Goal: Information Seeking & Learning: Stay updated

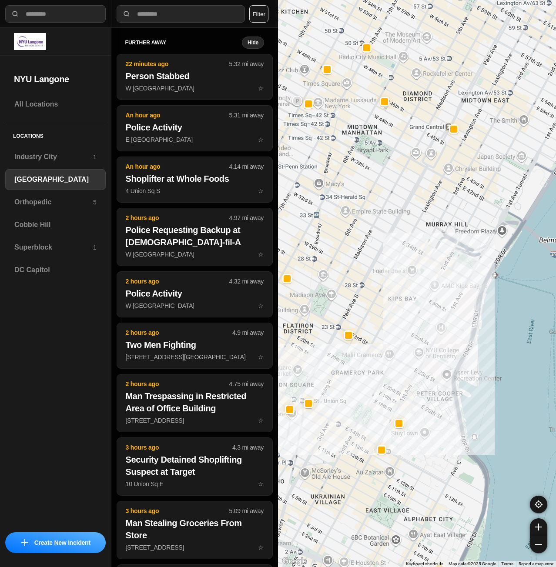
select select "*"
click at [60, 255] on div "Superblock 1" at bounding box center [55, 247] width 100 height 21
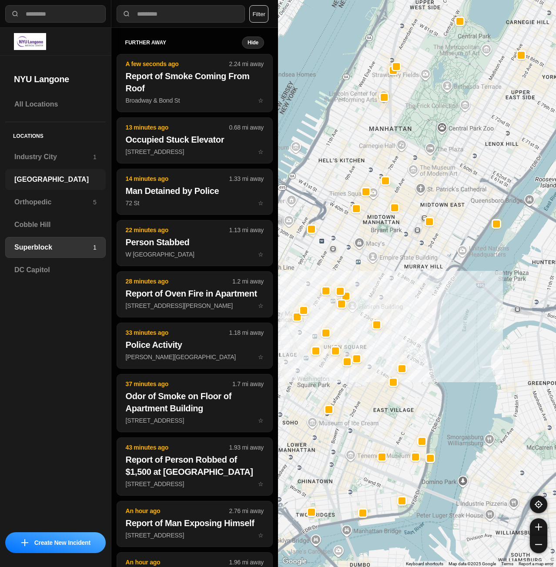
click at [55, 181] on h3 "[GEOGRAPHIC_DATA]" at bounding box center [55, 179] width 82 height 10
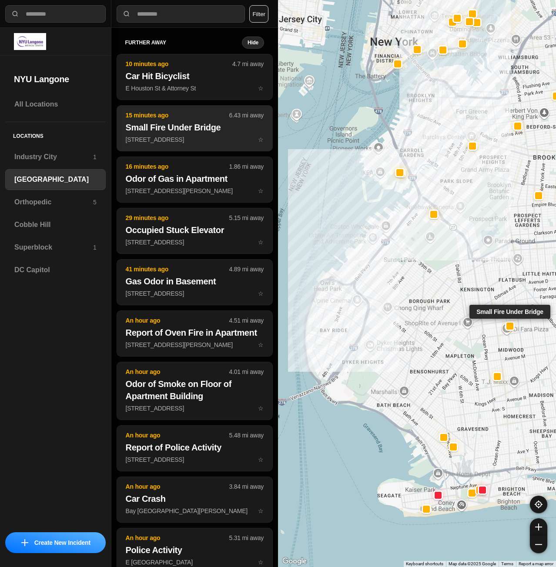
click at [196, 137] on p "829 E 15th St ☆" at bounding box center [195, 139] width 138 height 9
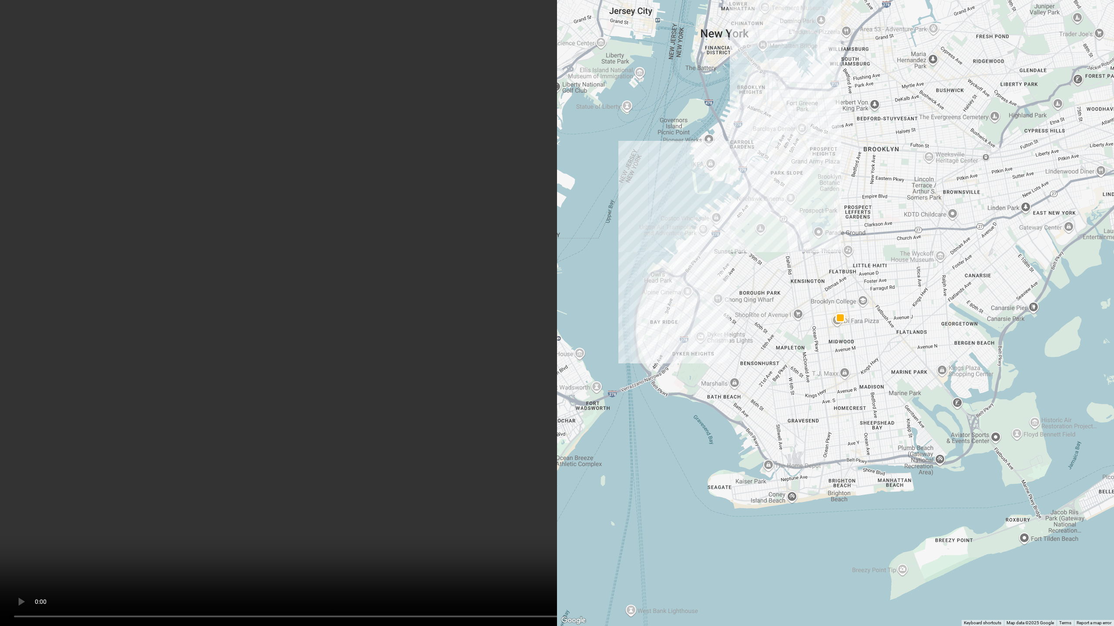
click at [555, 449] on video at bounding box center [557, 313] width 1114 height 626
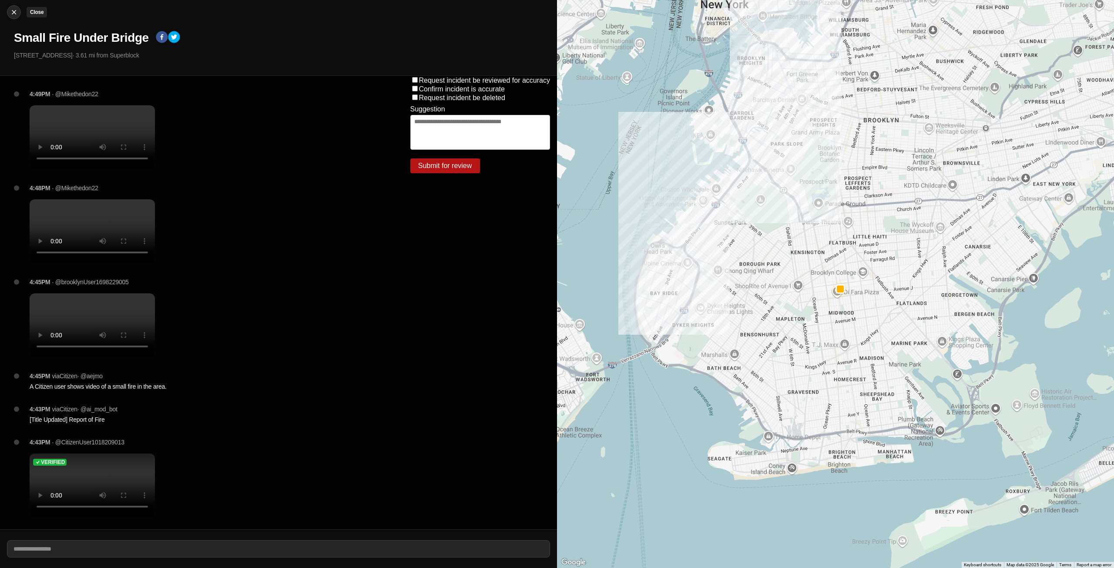
click at [16, 15] on img at bounding box center [14, 12] width 9 height 9
select select "*"
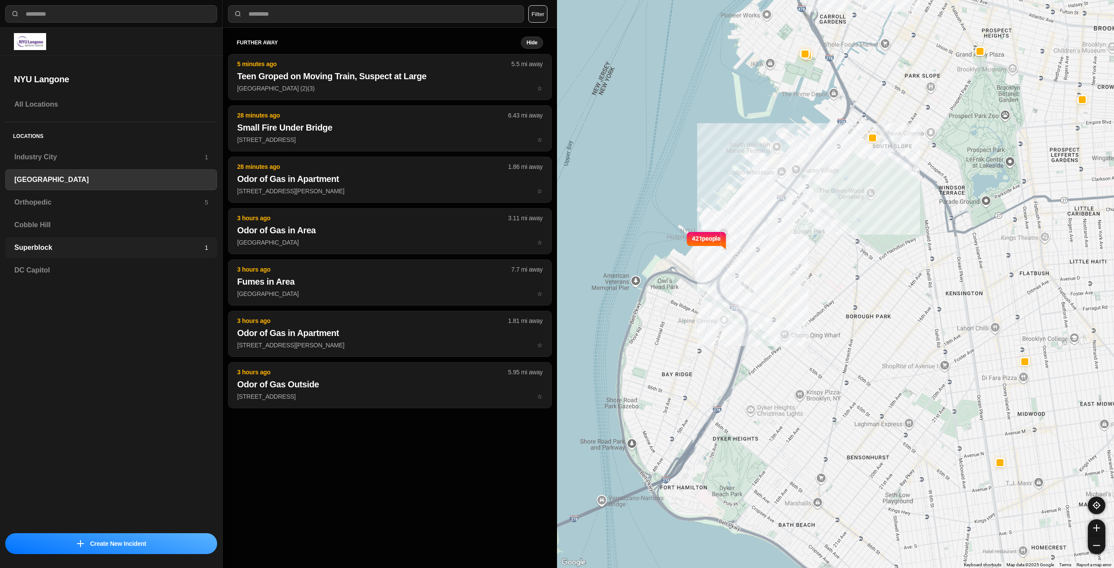
click at [66, 253] on div "Superblock 1" at bounding box center [111, 247] width 212 height 21
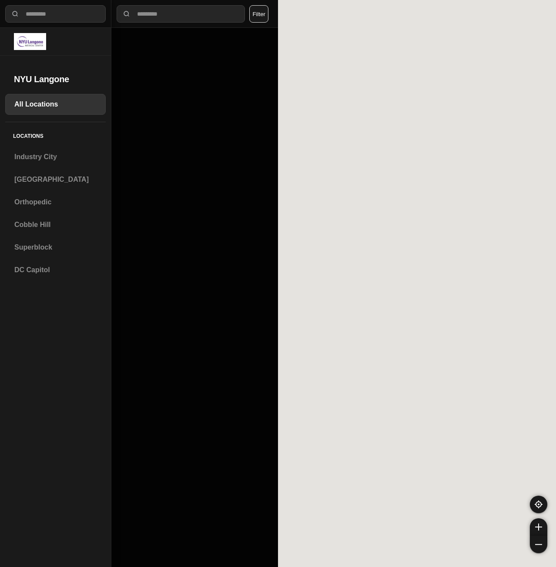
select select "*"
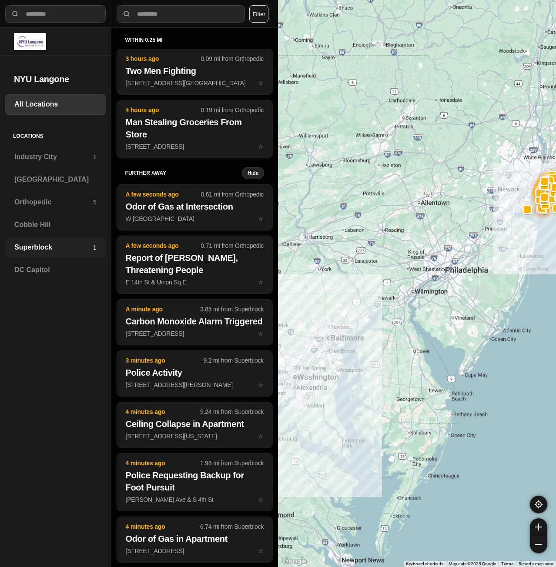
click at [37, 242] on div "Superblock 1" at bounding box center [55, 247] width 100 height 21
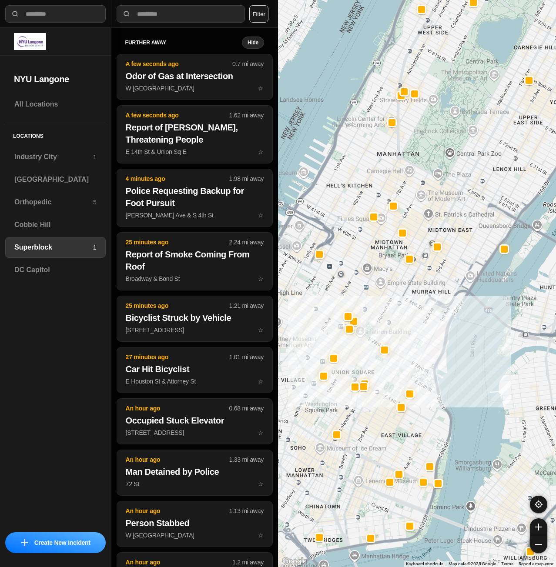
drag, startPoint x: 372, startPoint y: 342, endPoint x: 404, endPoint y: 331, distance: 33.0
click at [404, 331] on div at bounding box center [417, 283] width 278 height 567
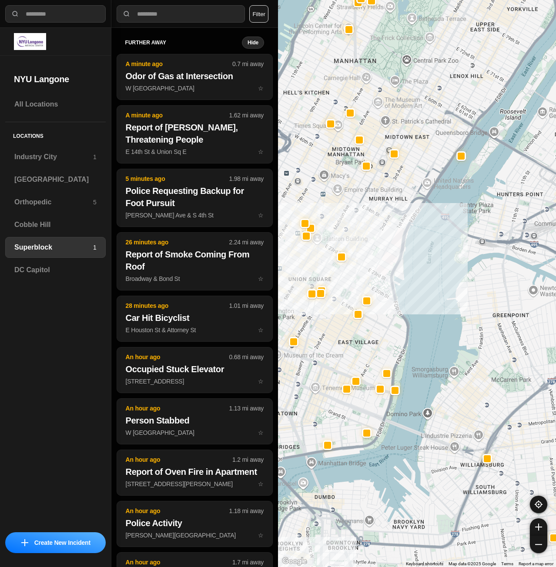
drag, startPoint x: 371, startPoint y: 329, endPoint x: 379, endPoint y: 294, distance: 35.2
click at [379, 294] on div at bounding box center [417, 283] width 278 height 567
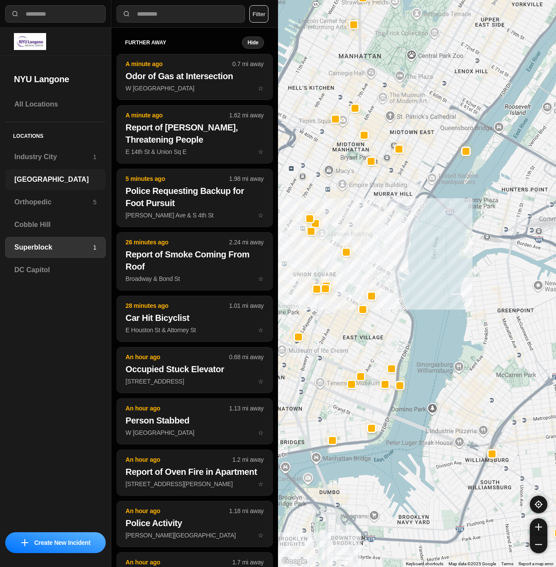
click at [38, 184] on h3 "[GEOGRAPHIC_DATA]" at bounding box center [55, 179] width 82 height 10
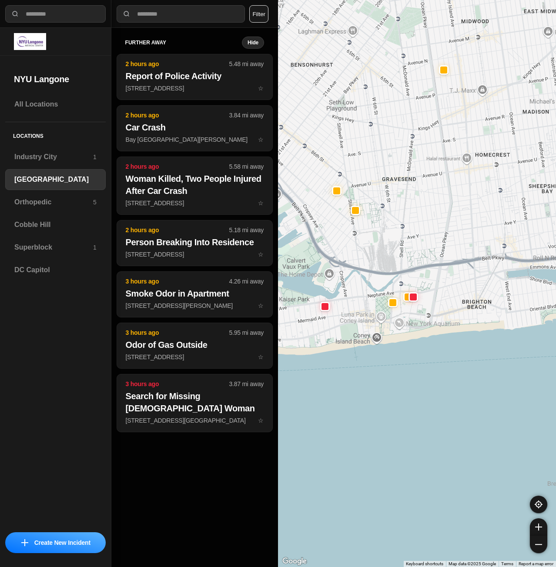
drag, startPoint x: 368, startPoint y: 328, endPoint x: 425, endPoint y: 328, distance: 56.5
click at [425, 328] on div "421 people" at bounding box center [417, 283] width 278 height 567
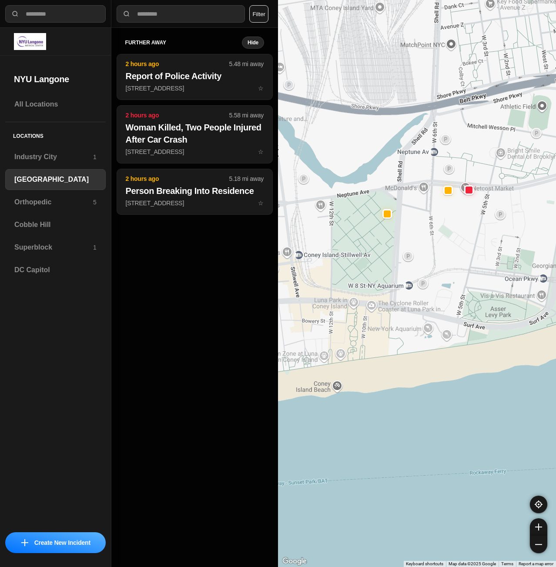
drag, startPoint x: 429, startPoint y: 316, endPoint x: 431, endPoint y: 344, distance: 28.0
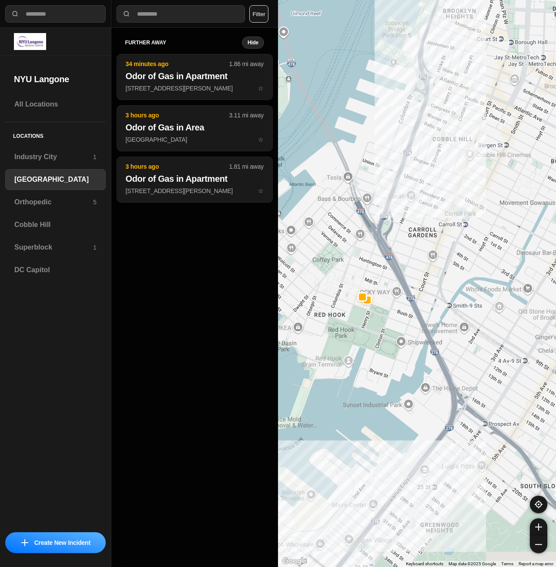
drag, startPoint x: 505, startPoint y: 175, endPoint x: 298, endPoint y: 281, distance: 232.7
click at [298, 281] on div "421 people" at bounding box center [417, 283] width 278 height 567
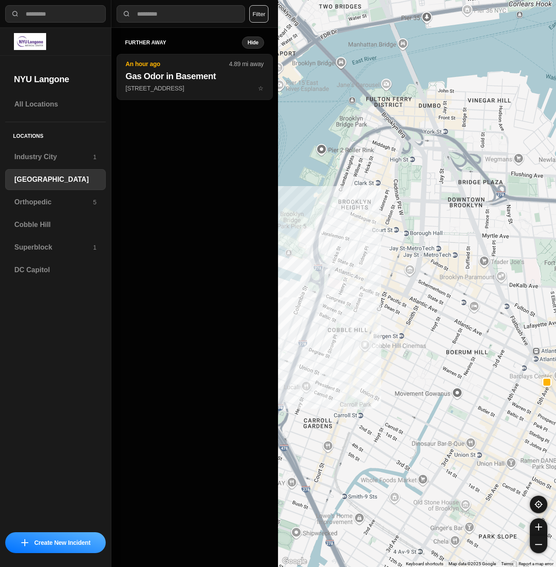
drag, startPoint x: 433, startPoint y: 217, endPoint x: 447, endPoint y: 284, distance: 68.5
click at [447, 284] on div "421 people" at bounding box center [417, 283] width 278 height 567
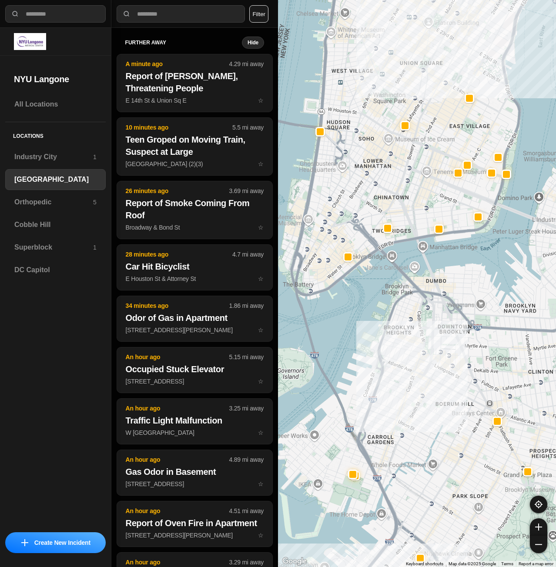
drag, startPoint x: 451, startPoint y: 210, endPoint x: 439, endPoint y: 306, distance: 96.5
click at [439, 306] on div "421 people" at bounding box center [417, 283] width 278 height 567
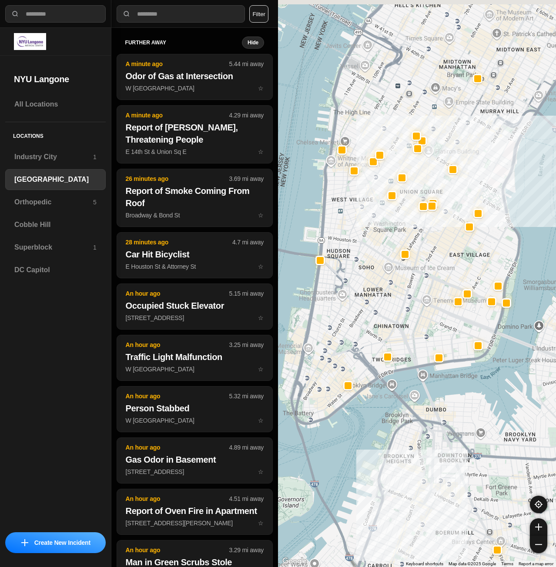
drag, startPoint x: 441, startPoint y: 194, endPoint x: 440, endPoint y: 319, distance: 124.8
click at [440, 319] on div "421 people" at bounding box center [417, 283] width 278 height 567
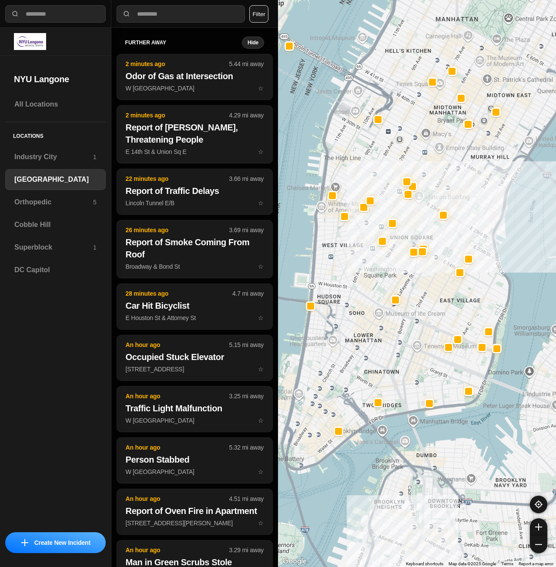
drag, startPoint x: 446, startPoint y: 253, endPoint x: 436, endPoint y: 274, distance: 23.2
click at [436, 274] on div "421 people" at bounding box center [417, 283] width 278 height 567
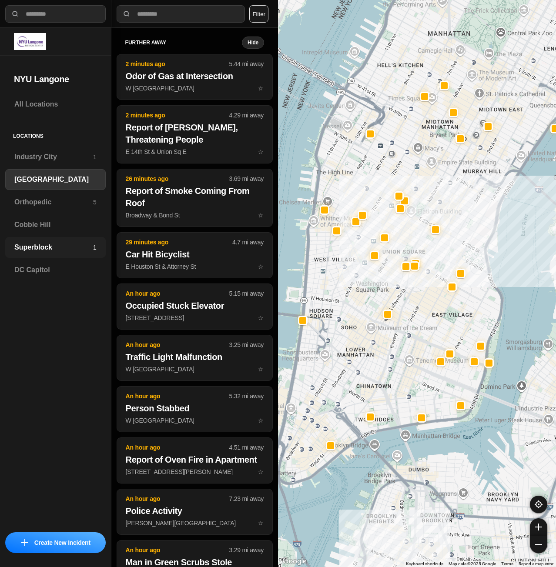
click at [86, 243] on h3 "Superblock" at bounding box center [53, 247] width 79 height 10
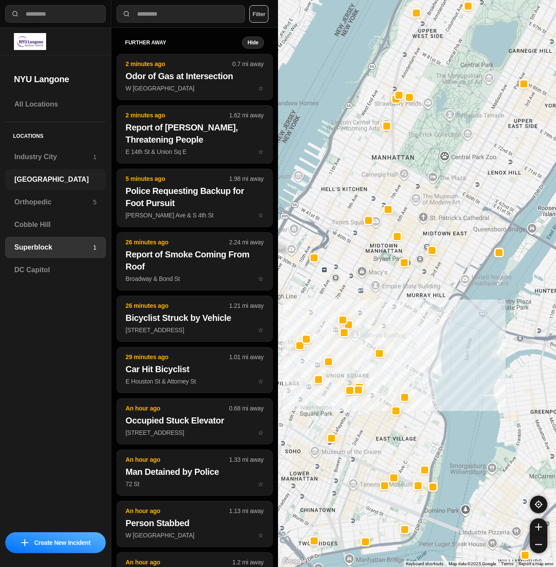
click at [43, 177] on h3 "[GEOGRAPHIC_DATA]" at bounding box center [55, 179] width 82 height 10
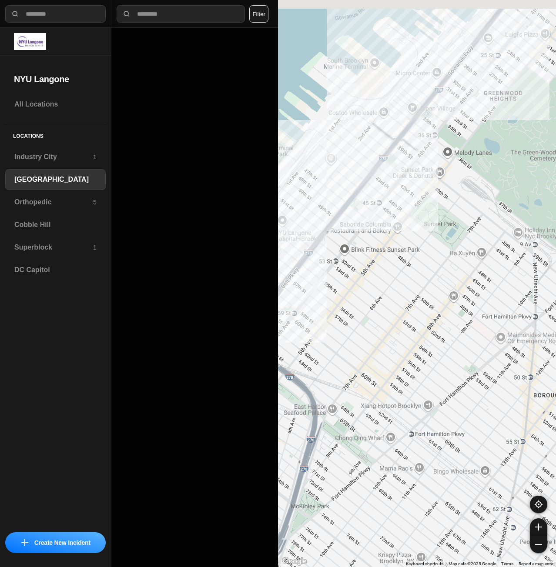
drag, startPoint x: 371, startPoint y: 221, endPoint x: 368, endPoint y: 314, distance: 93.6
click at [366, 315] on div "421 people" at bounding box center [417, 283] width 278 height 567
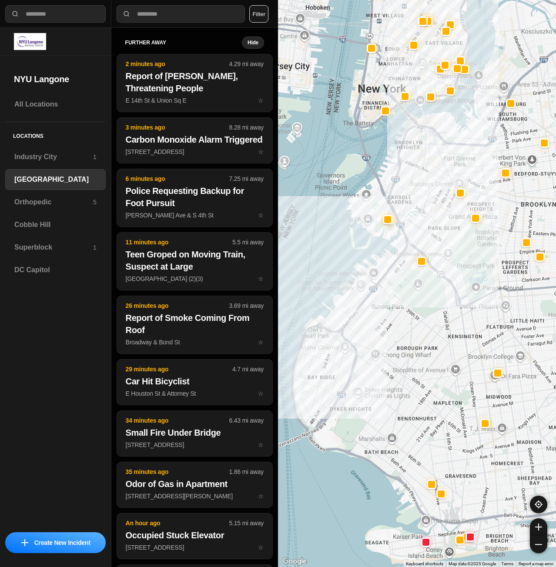
drag, startPoint x: 375, startPoint y: 269, endPoint x: 369, endPoint y: 314, distance: 45.7
click at [369, 314] on div at bounding box center [417, 283] width 278 height 567
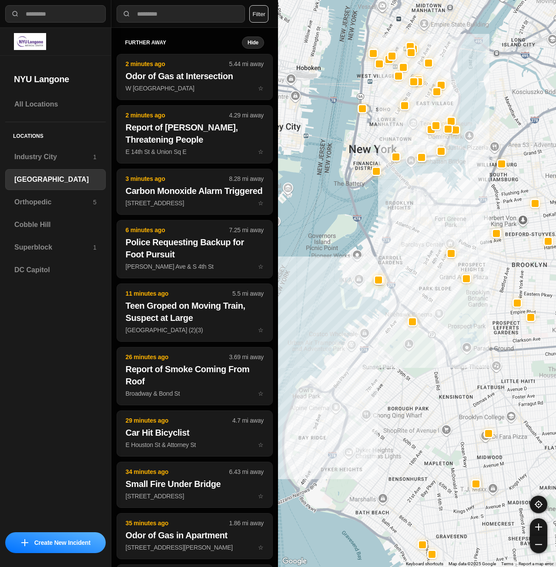
drag, startPoint x: 381, startPoint y: 243, endPoint x: 362, endPoint y: 293, distance: 53.6
click at [362, 293] on div at bounding box center [417, 283] width 278 height 567
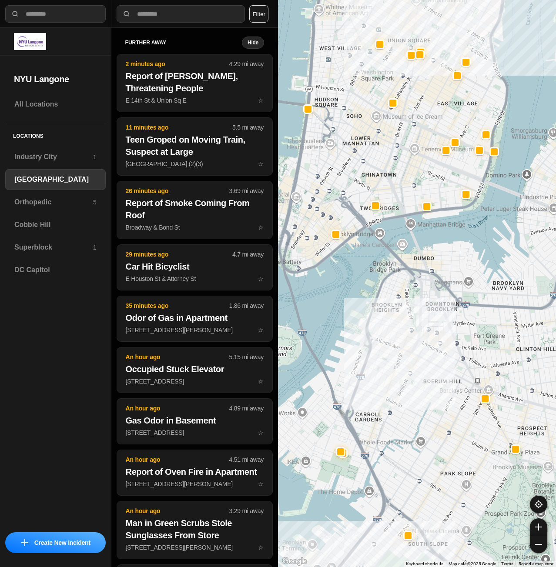
drag, startPoint x: 378, startPoint y: 271, endPoint x: 387, endPoint y: 307, distance: 37.2
click at [387, 307] on div "421 people" at bounding box center [417, 283] width 278 height 567
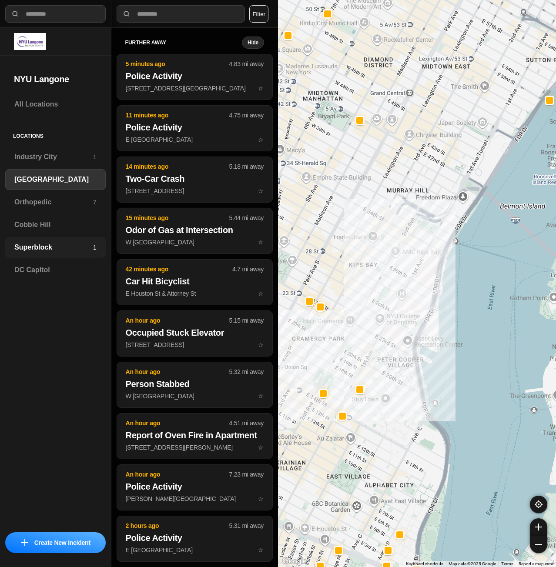
click at [78, 246] on h3 "Superblock" at bounding box center [53, 247] width 79 height 10
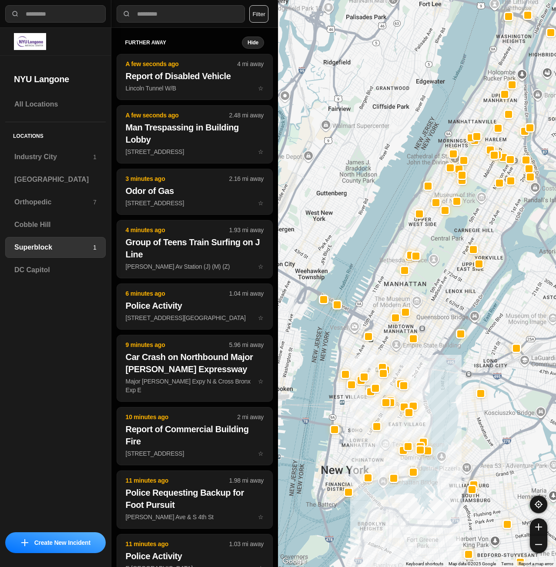
drag, startPoint x: 457, startPoint y: 513, endPoint x: 446, endPoint y: 272, distance: 241.2
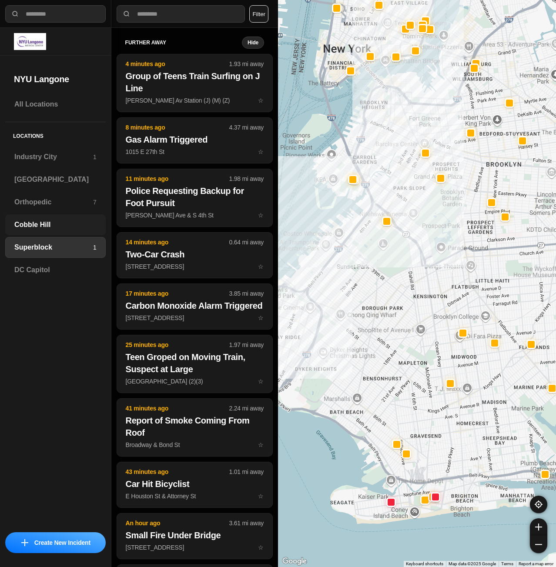
click at [75, 221] on h3 "Cobble Hill" at bounding box center [55, 225] width 82 height 10
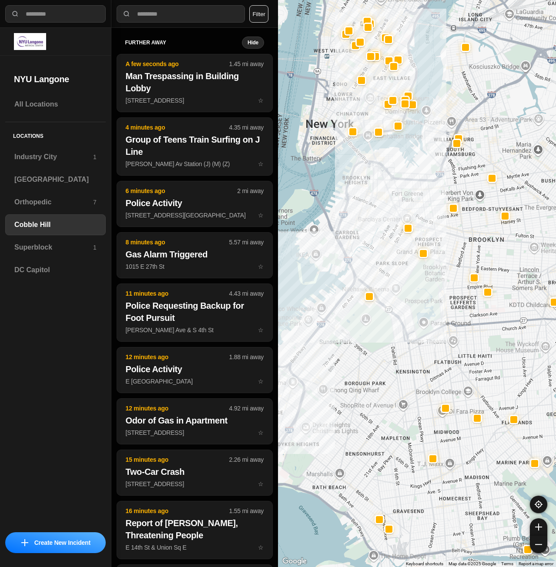
drag, startPoint x: 326, startPoint y: 205, endPoint x: 395, endPoint y: 213, distance: 68.7
click at [392, 213] on div at bounding box center [417, 283] width 278 height 567
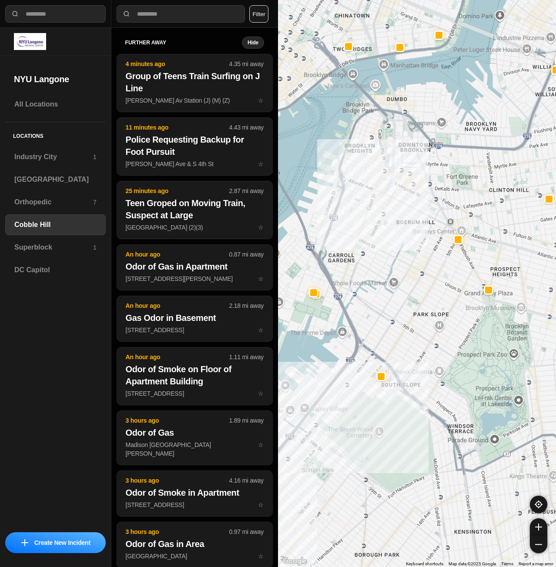
drag, startPoint x: 396, startPoint y: 209, endPoint x: 431, endPoint y: 209, distance: 35.2
click at [431, 209] on div at bounding box center [417, 283] width 278 height 567
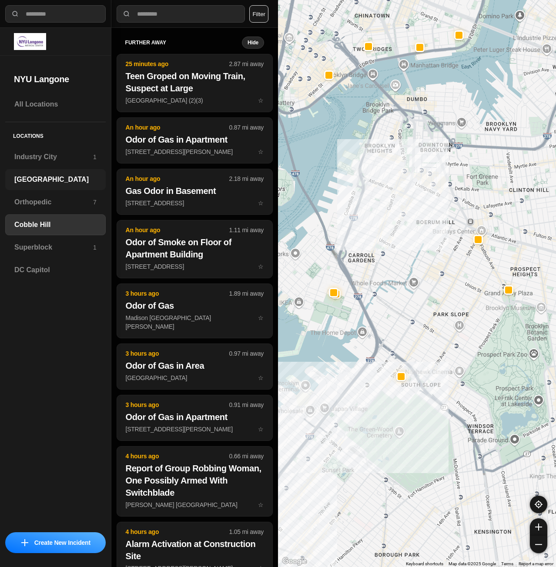
click at [50, 170] on div "[GEOGRAPHIC_DATA]" at bounding box center [55, 179] width 100 height 21
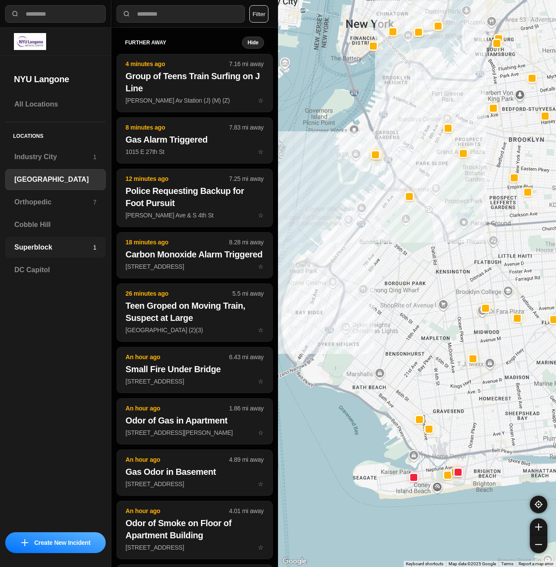
click at [60, 248] on h3 "Superblock" at bounding box center [53, 247] width 79 height 10
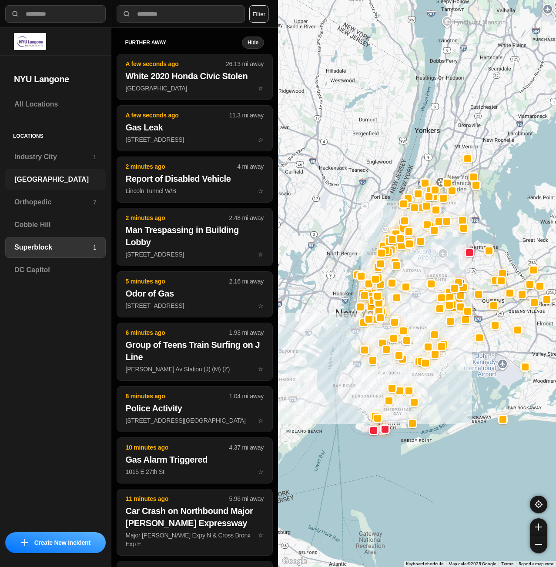
click at [53, 174] on div "[GEOGRAPHIC_DATA]" at bounding box center [55, 179] width 100 height 21
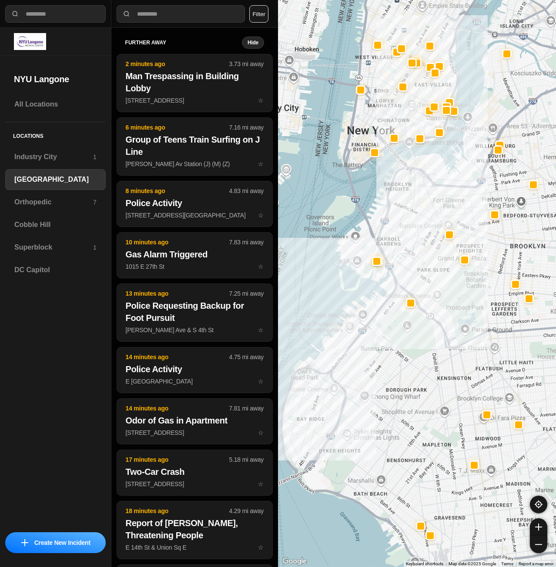
drag, startPoint x: 379, startPoint y: 282, endPoint x: 349, endPoint y: 325, distance: 52.1
click at [349, 325] on div at bounding box center [417, 283] width 278 height 567
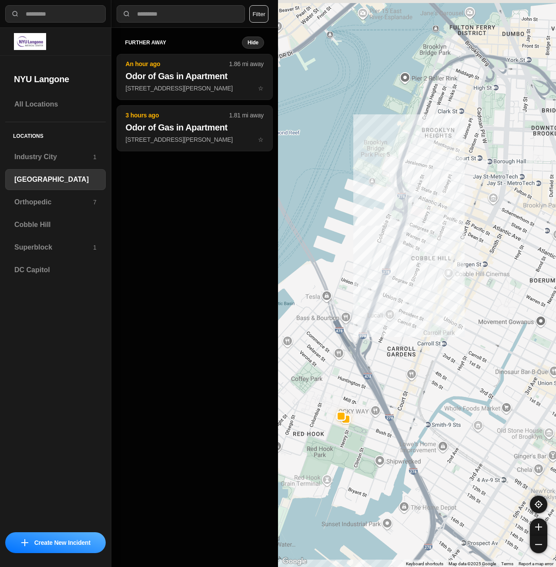
drag, startPoint x: 459, startPoint y: 248, endPoint x: 405, endPoint y: 345, distance: 110.8
click at [405, 345] on div "421 people" at bounding box center [417, 283] width 278 height 567
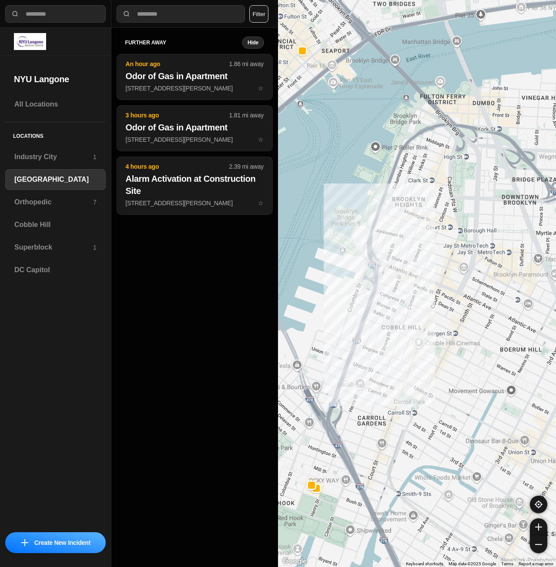
drag, startPoint x: 382, startPoint y: 271, endPoint x: 427, endPoint y: 306, distance: 56.7
click at [427, 306] on div "421 people" at bounding box center [417, 283] width 278 height 567
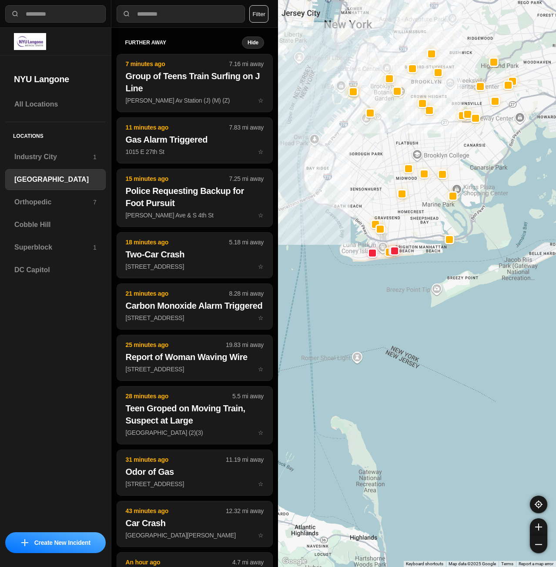
drag, startPoint x: 422, startPoint y: 218, endPoint x: 439, endPoint y: 247, distance: 33.2
click at [439, 247] on div at bounding box center [417, 283] width 278 height 567
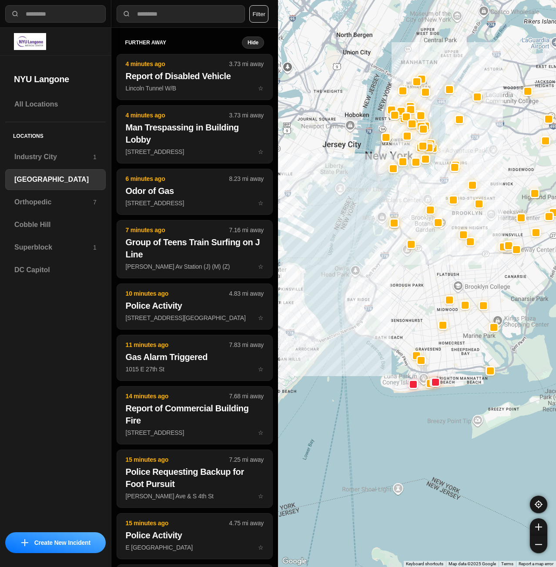
drag, startPoint x: 451, startPoint y: 189, endPoint x: 455, endPoint y: 261, distance: 72.8
click at [455, 261] on div at bounding box center [417, 283] width 278 height 567
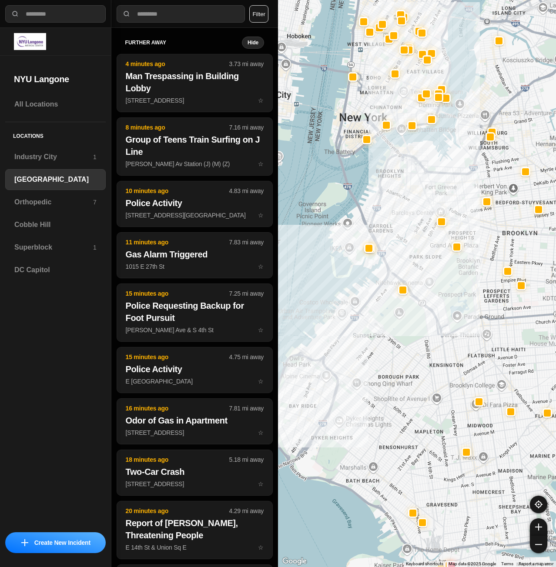
drag, startPoint x: 420, startPoint y: 190, endPoint x: 439, endPoint y: 221, distance: 36.3
click at [439, 221] on div at bounding box center [417, 283] width 278 height 567
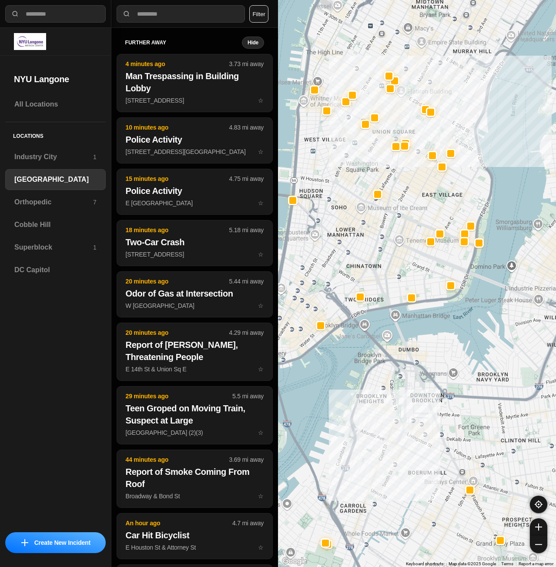
drag, startPoint x: 451, startPoint y: 132, endPoint x: 432, endPoint y: 203, distance: 73.6
click at [432, 203] on div "421 people" at bounding box center [417, 283] width 278 height 567
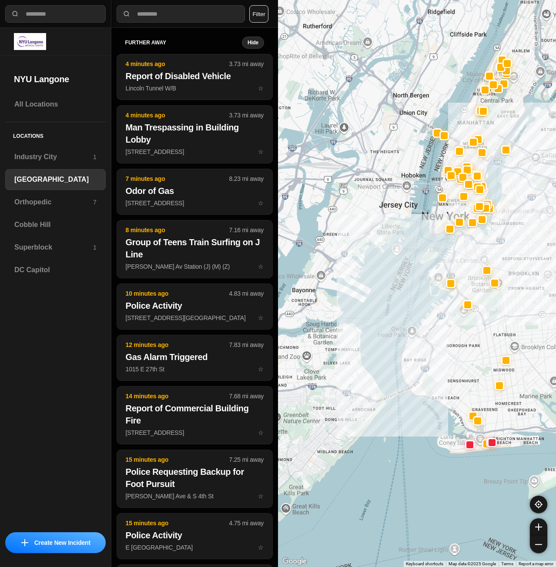
drag, startPoint x: 438, startPoint y: 278, endPoint x: 417, endPoint y: 294, distance: 25.8
click at [417, 294] on div at bounding box center [417, 283] width 278 height 567
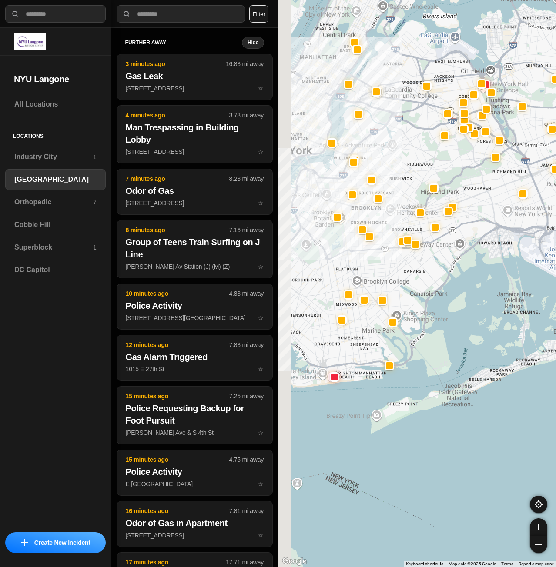
drag, startPoint x: 399, startPoint y: 310, endPoint x: 423, endPoint y: 323, distance: 27.3
click at [423, 323] on div at bounding box center [417, 283] width 278 height 567
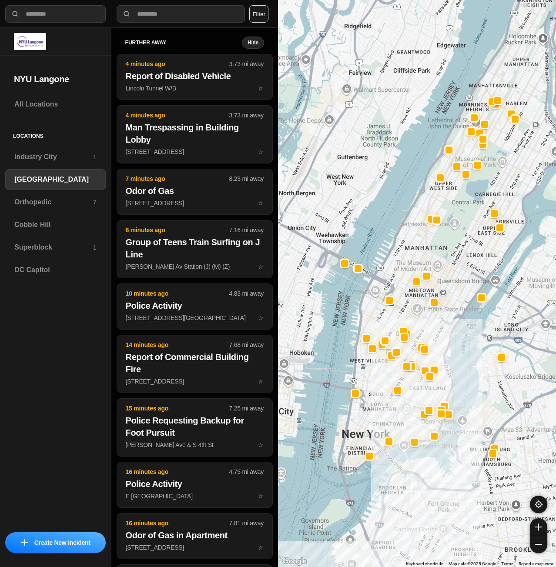
drag, startPoint x: 533, startPoint y: 398, endPoint x: 490, endPoint y: 342, distance: 70.7
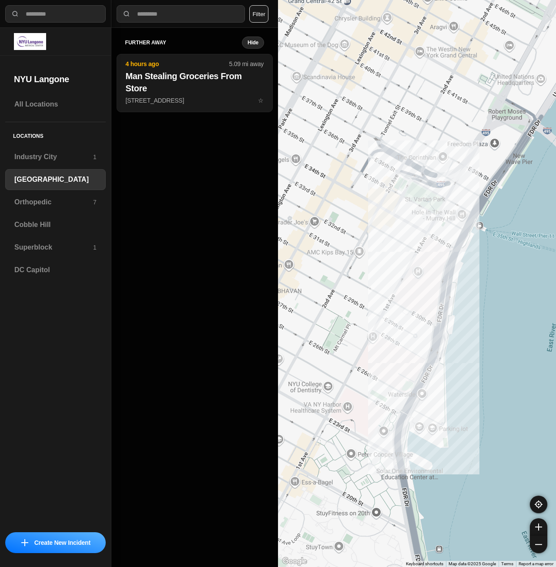
drag, startPoint x: 360, startPoint y: 272, endPoint x: 404, endPoint y: 251, distance: 48.5
click at [404, 251] on div "421 people" at bounding box center [417, 283] width 278 height 567
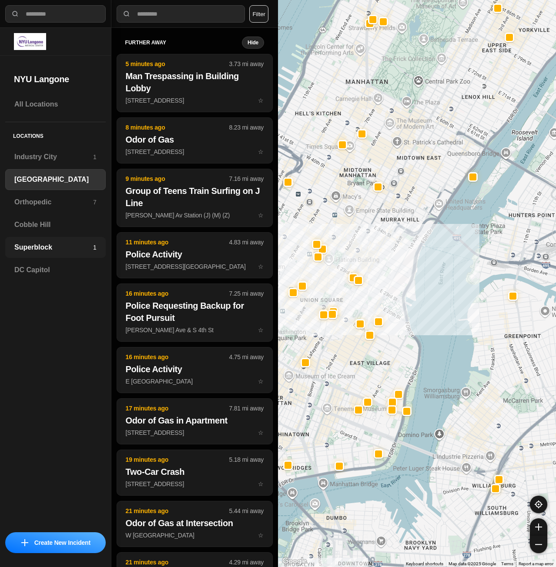
click at [62, 251] on h3 "Superblock" at bounding box center [53, 247] width 79 height 10
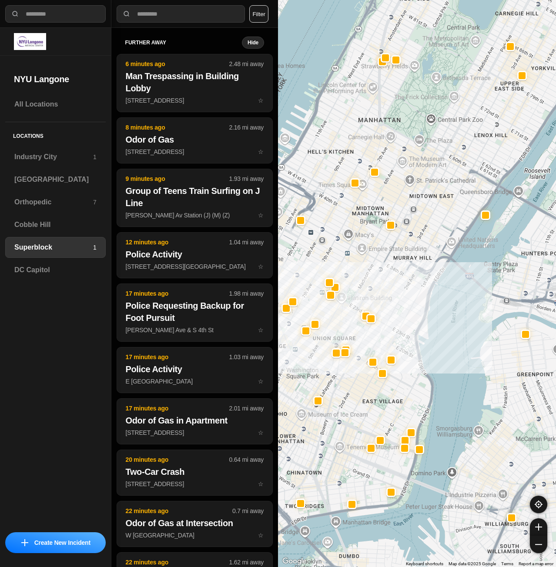
drag, startPoint x: 492, startPoint y: 420, endPoint x: 483, endPoint y: 401, distance: 20.2
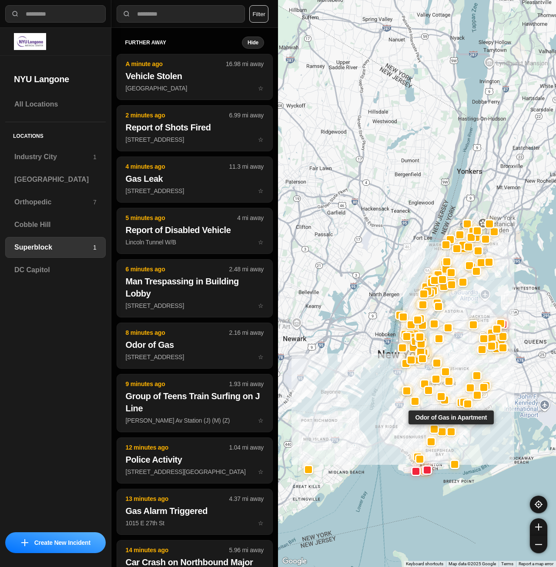
drag, startPoint x: 509, startPoint y: 526, endPoint x: 447, endPoint y: 428, distance: 116.7
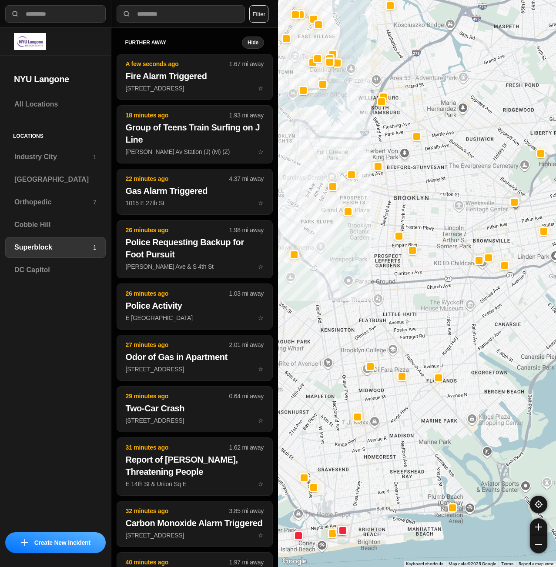
select select "*"
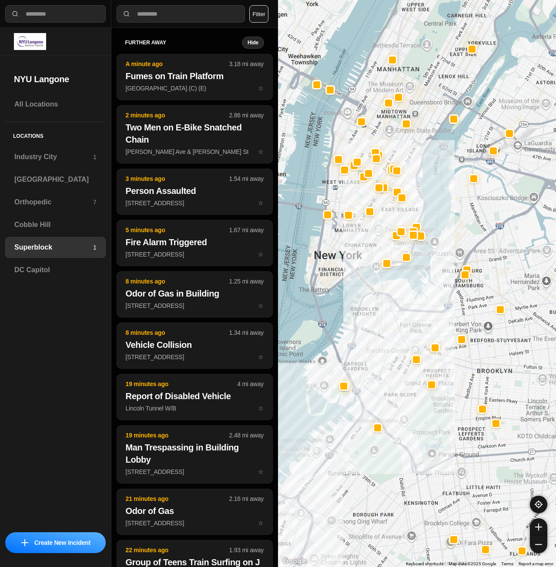
drag, startPoint x: 439, startPoint y: 145, endPoint x: 464, endPoint y: 187, distance: 49.5
click at [464, 187] on div at bounding box center [417, 283] width 278 height 567
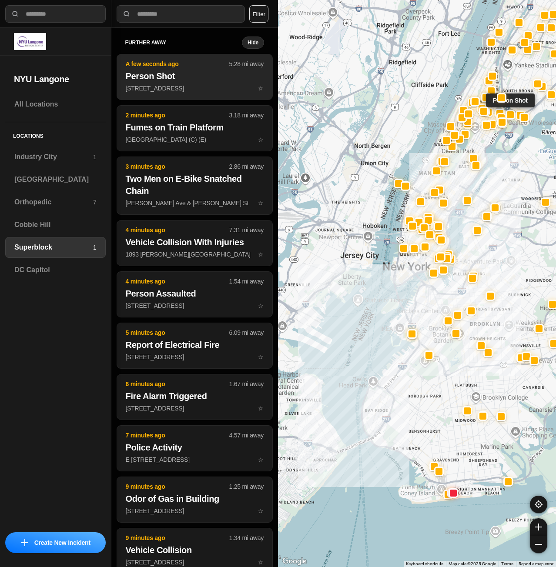
click at [184, 92] on p "79 Alexander Ave ☆" at bounding box center [195, 88] width 138 height 9
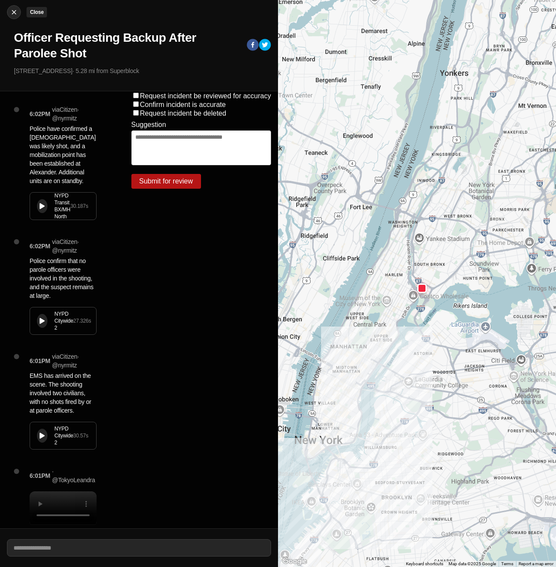
click at [18, 10] on div at bounding box center [13, 12] width 13 height 9
select select "*"
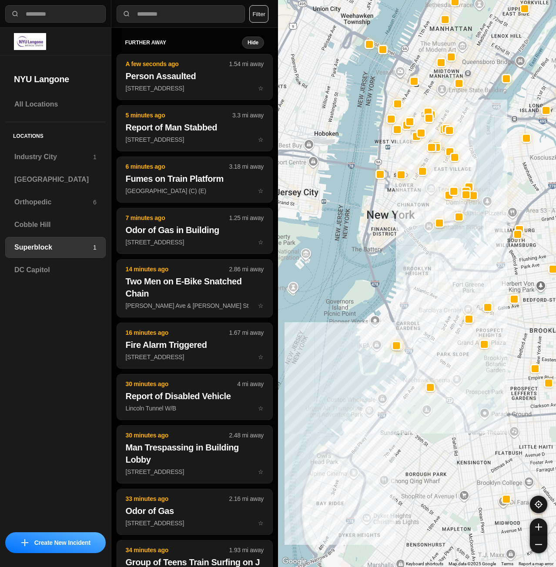
drag, startPoint x: 438, startPoint y: 418, endPoint x: 472, endPoint y: 288, distance: 134.2
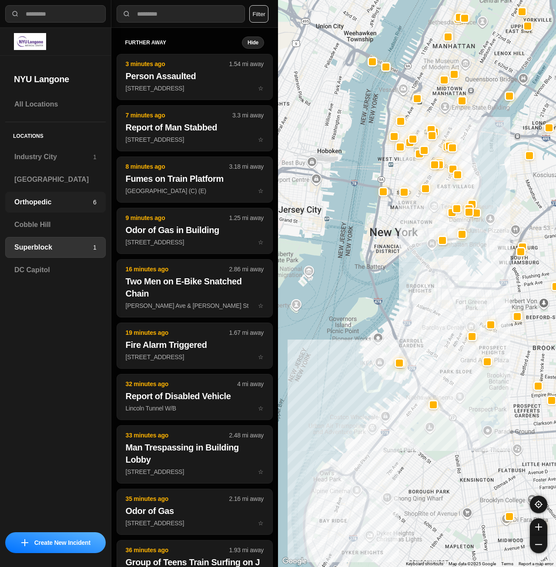
click at [44, 200] on h3 "Orthopedic" at bounding box center [53, 202] width 79 height 10
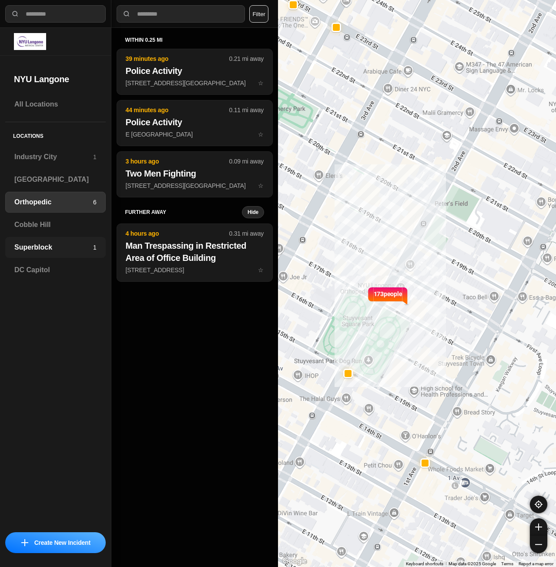
click at [57, 249] on h3 "Superblock" at bounding box center [53, 247] width 79 height 10
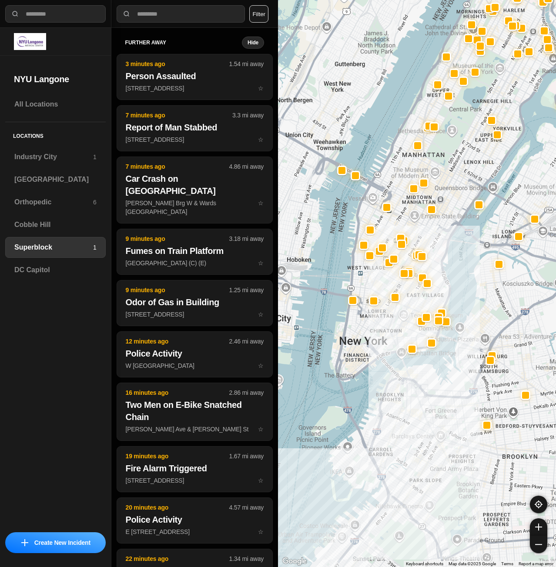
drag, startPoint x: 376, startPoint y: 480, endPoint x: 401, endPoint y: 323, distance: 158.9
click at [401, 323] on div at bounding box center [417, 283] width 278 height 567
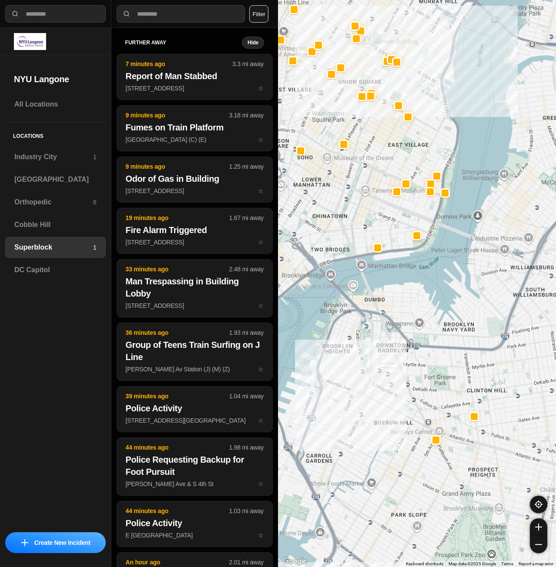
drag, startPoint x: 512, startPoint y: 471, endPoint x: 459, endPoint y: 423, distance: 71.8
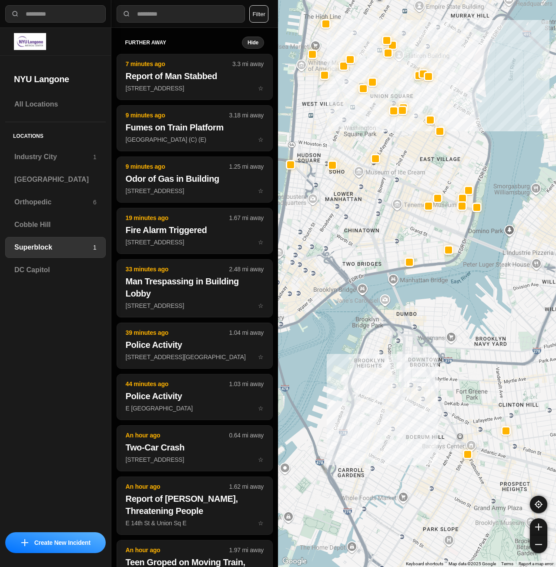
drag, startPoint x: 446, startPoint y: 430, endPoint x: 478, endPoint y: 444, distance: 34.5
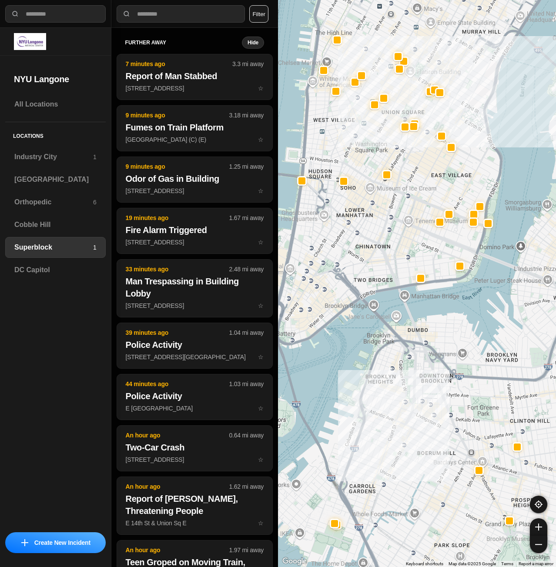
drag, startPoint x: 455, startPoint y: 395, endPoint x: 463, endPoint y: 404, distance: 12.0
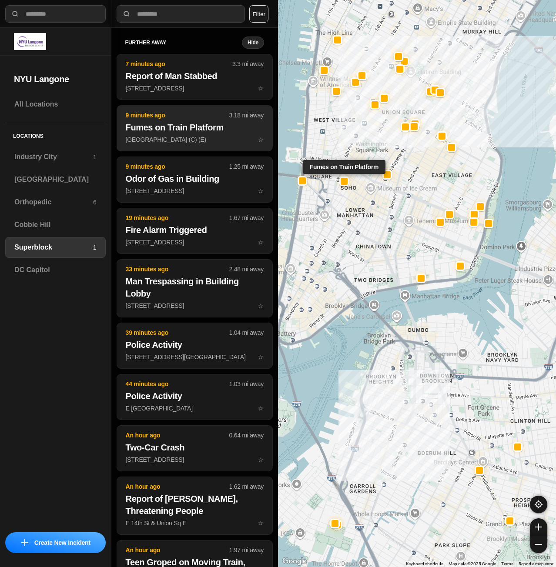
click at [190, 144] on p "Spring St Station (C) (E) ☆" at bounding box center [195, 139] width 138 height 9
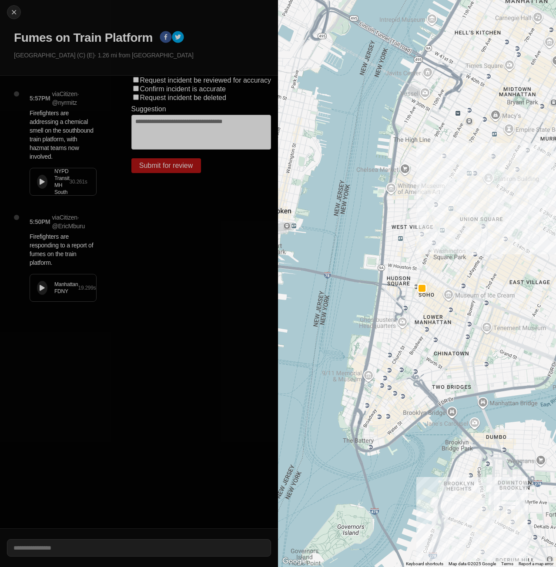
click at [32, 181] on div "NYPD Transit MH South 30.261 s" at bounding box center [63, 181] width 66 height 27
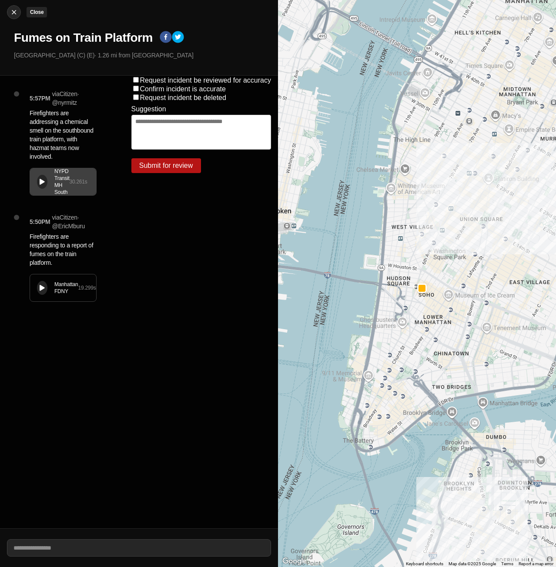
click at [10, 15] on img at bounding box center [14, 12] width 9 height 9
select select "*"
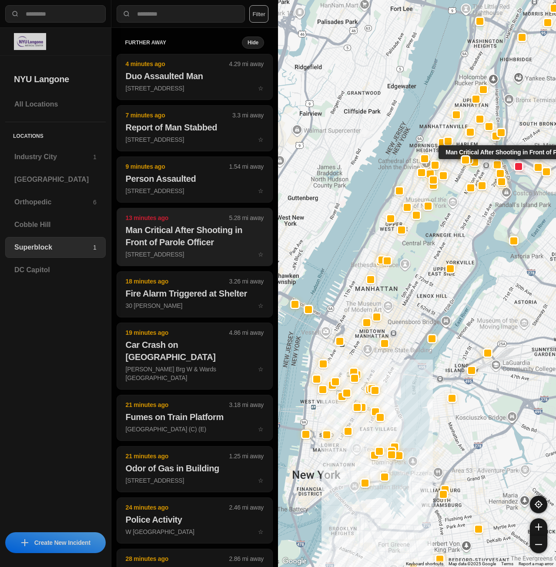
click at [178, 246] on h2 "Man Critical After Shooting in Front of Parole Officer" at bounding box center [195, 236] width 138 height 24
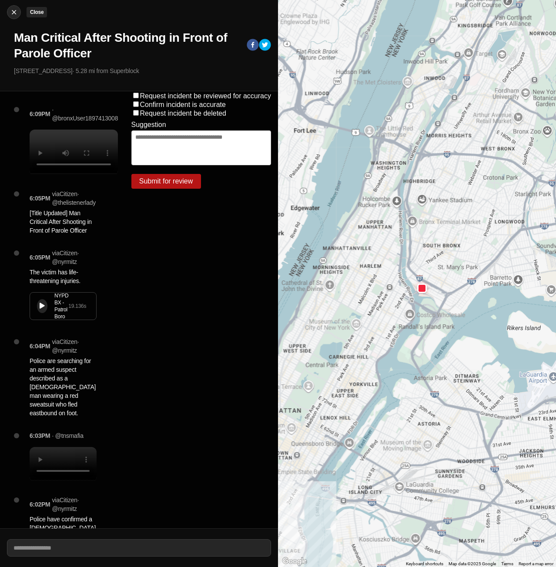
click at [16, 17] on button "Close" at bounding box center [14, 12] width 14 height 14
select select "*"
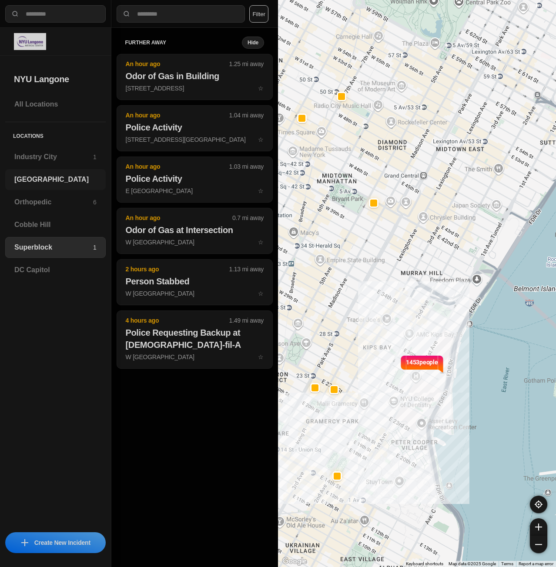
click at [45, 180] on h3 "[GEOGRAPHIC_DATA]" at bounding box center [55, 179] width 82 height 10
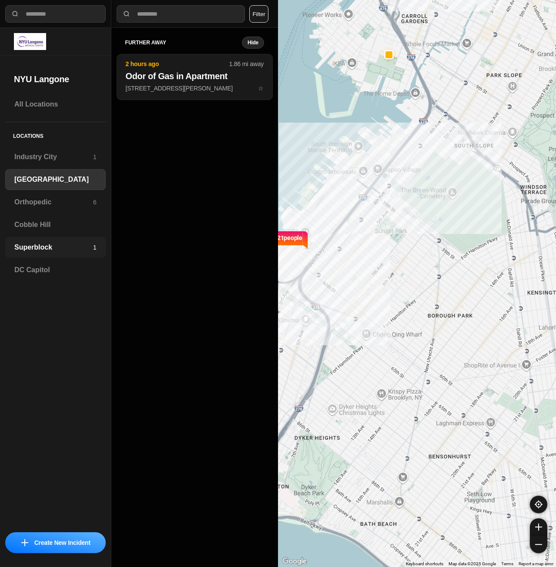
click at [49, 244] on h3 "Superblock" at bounding box center [53, 247] width 79 height 10
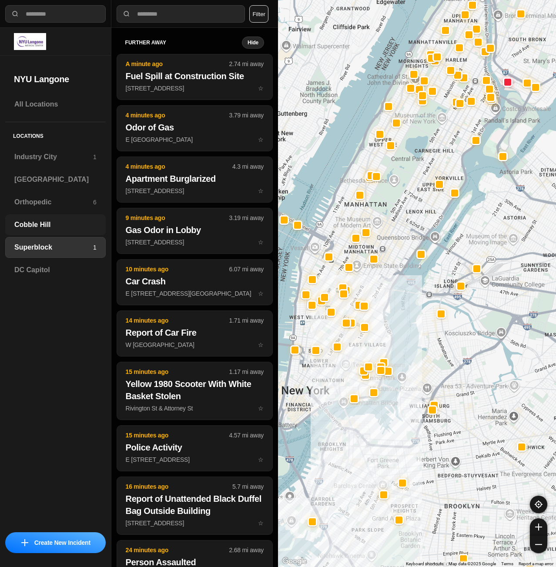
click at [12, 226] on div "Cobble Hill" at bounding box center [55, 224] width 100 height 21
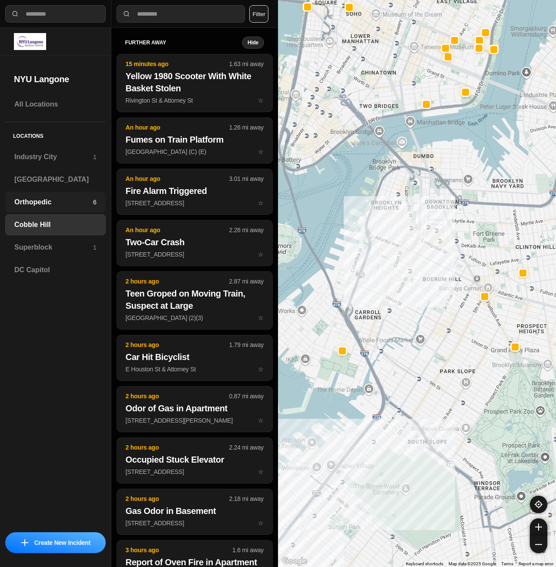
click at [57, 206] on h3 "Orthopedic" at bounding box center [53, 202] width 79 height 10
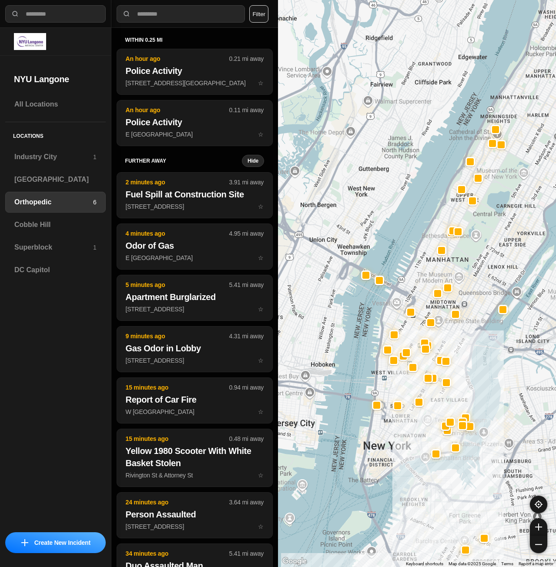
drag, startPoint x: 532, startPoint y: 423, endPoint x: 473, endPoint y: 417, distance: 59.4
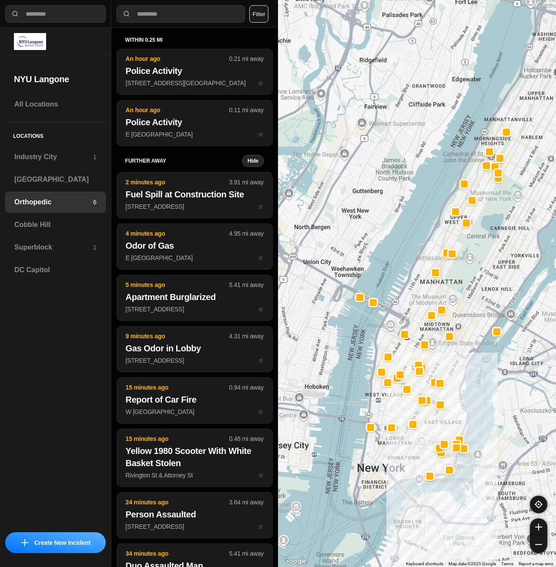
drag, startPoint x: 457, startPoint y: 489, endPoint x: 391, endPoint y: 344, distance: 159.4
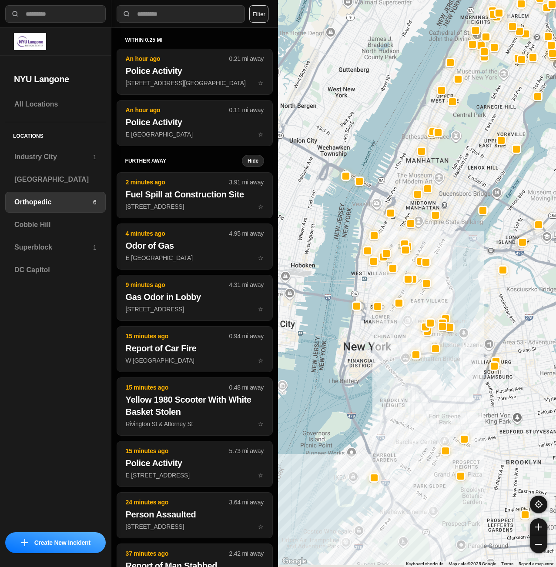
drag, startPoint x: 404, startPoint y: 405, endPoint x: 429, endPoint y: 391, distance: 28.8
click at [429, 391] on div at bounding box center [417, 283] width 278 height 567
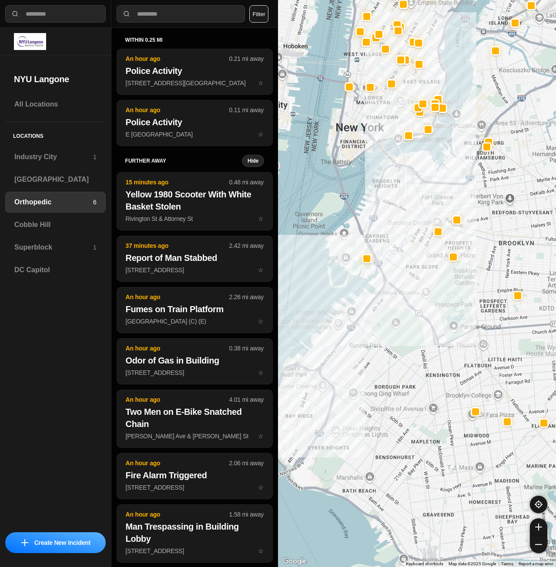
drag, startPoint x: 411, startPoint y: 451, endPoint x: 410, endPoint y: 333, distance: 117.9
click at [410, 334] on div at bounding box center [417, 283] width 278 height 567
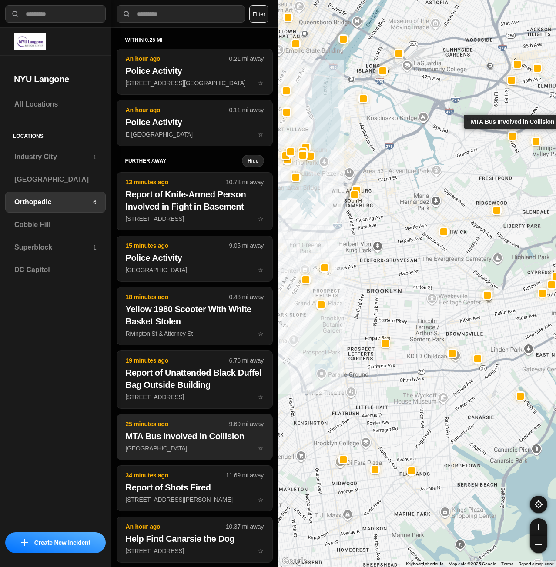
click at [149, 429] on button "25 minutes ago 9.69 mi away MTA Bus Involved in Collision Grand Ave & 69th St ☆" at bounding box center [195, 437] width 156 height 46
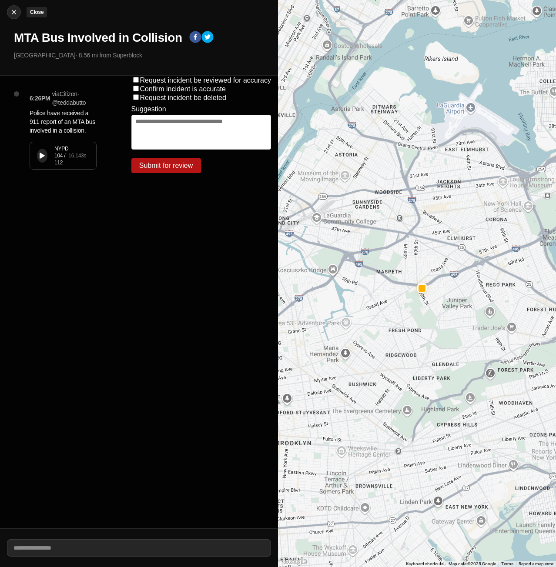
click at [8, 9] on div at bounding box center [13, 12] width 13 height 9
select select "*"
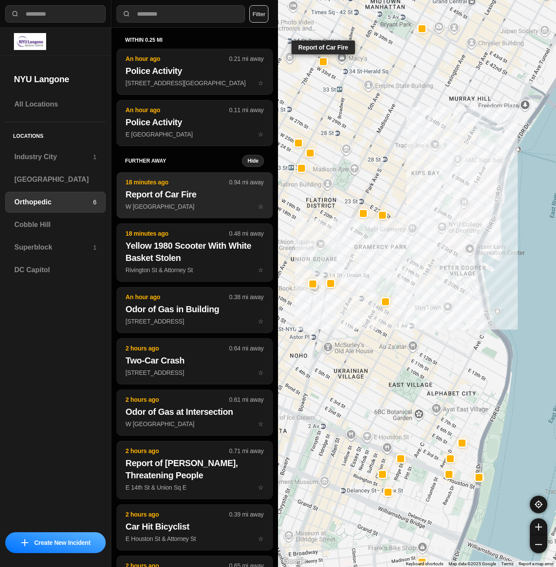
click at [198, 191] on h2 "Report of Car Fire" at bounding box center [195, 194] width 138 height 12
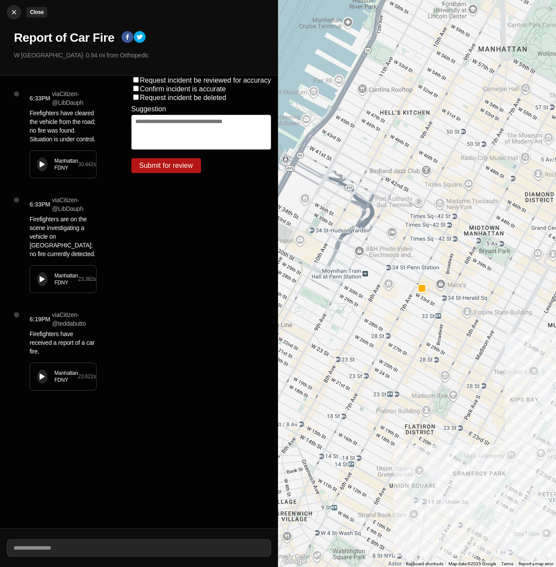
click at [10, 11] on img at bounding box center [14, 12] width 9 height 9
select select "*"
